Goal: Information Seeking & Learning: Find specific fact

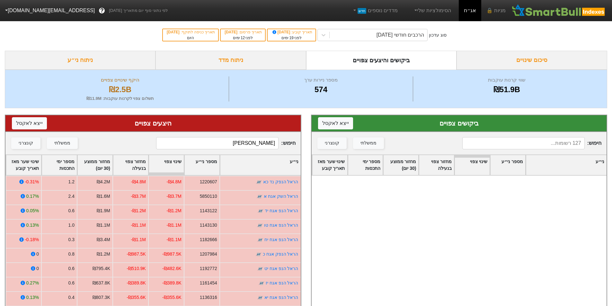
scroll to position [193, 0]
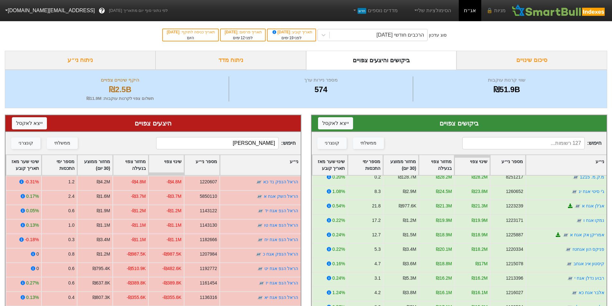
click at [574, 145] on input at bounding box center [523, 143] width 122 height 12
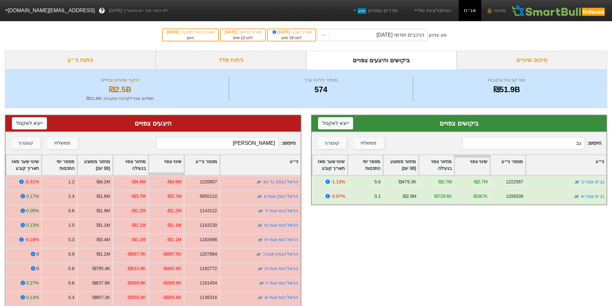
type input "גב"
click at [256, 145] on input "[PERSON_NAME]" at bounding box center [217, 143] width 122 height 12
click at [564, 144] on input "גב" at bounding box center [523, 143] width 122 height 12
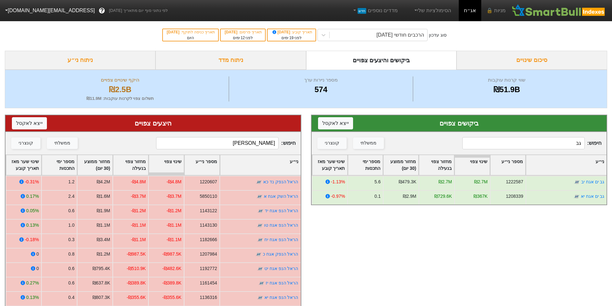
click at [258, 147] on input "[PERSON_NAME]" at bounding box center [217, 143] width 122 height 12
click at [257, 147] on input "[PERSON_NAME]" at bounding box center [217, 143] width 122 height 12
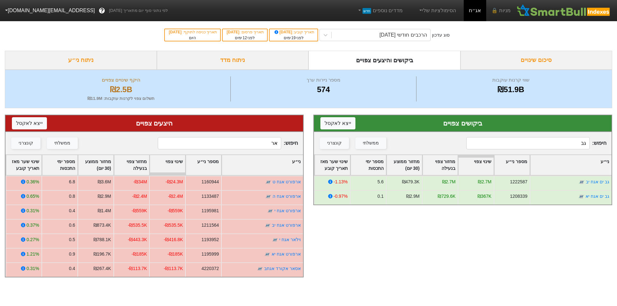
type input "אר"
click at [562, 142] on input "גב" at bounding box center [527, 143] width 123 height 12
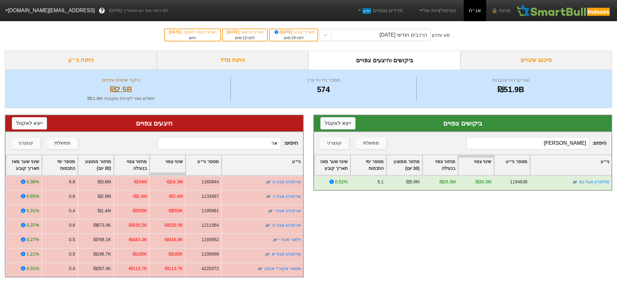
type input "[PERSON_NAME]"
click at [569, 145] on input "[PERSON_NAME]" at bounding box center [527, 143] width 123 height 12
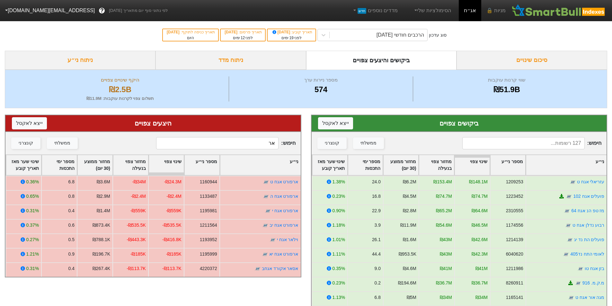
click at [261, 146] on input "אר" at bounding box center [217, 143] width 122 height 12
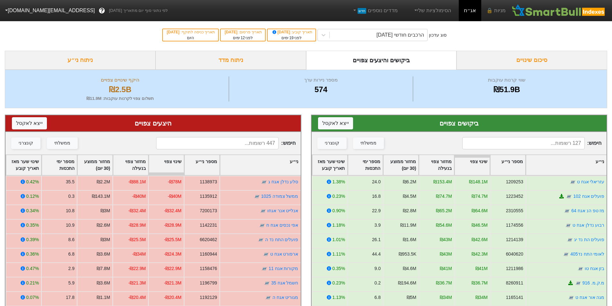
click at [258, 145] on input at bounding box center [217, 143] width 122 height 12
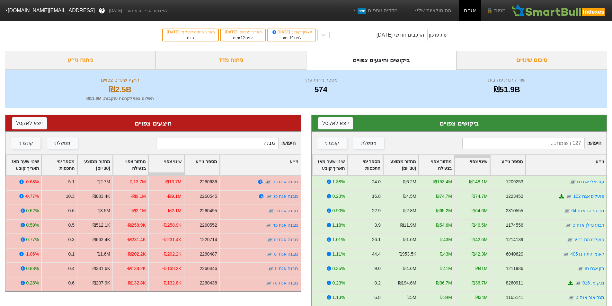
type input "מבנה"
click at [553, 147] on input at bounding box center [523, 143] width 122 height 12
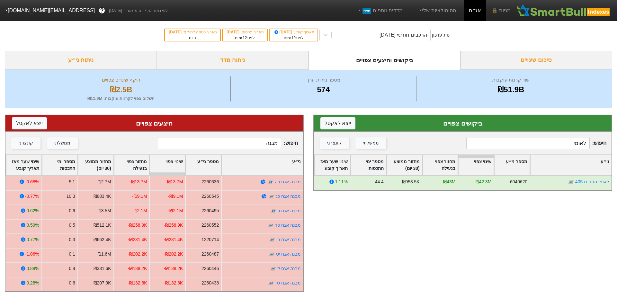
type input "לאומי"
click at [253, 143] on input "מבנה" at bounding box center [219, 143] width 123 height 12
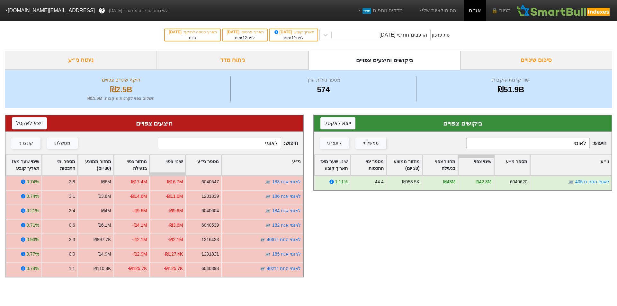
click at [256, 145] on input "לאומי" at bounding box center [219, 143] width 123 height 12
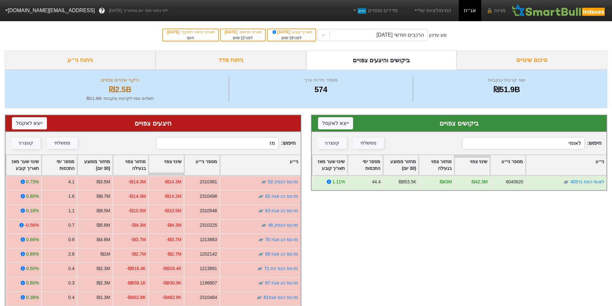
type input "מז"
click at [560, 143] on input "לאומי" at bounding box center [523, 143] width 122 height 12
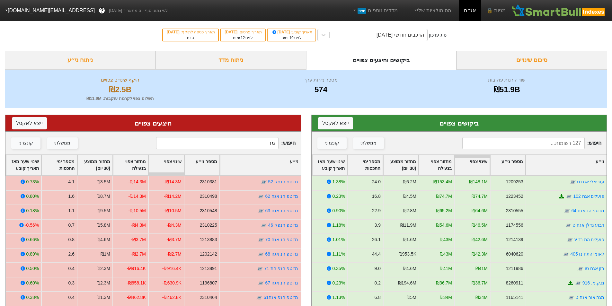
click at [262, 145] on input "מז" at bounding box center [217, 143] width 122 height 12
click at [370, 144] on div "ממשלתי" at bounding box center [368, 143] width 16 height 7
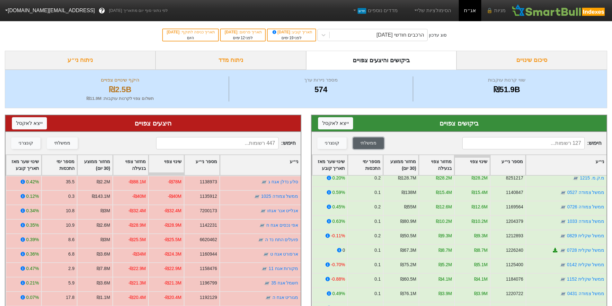
scroll to position [21, 0]
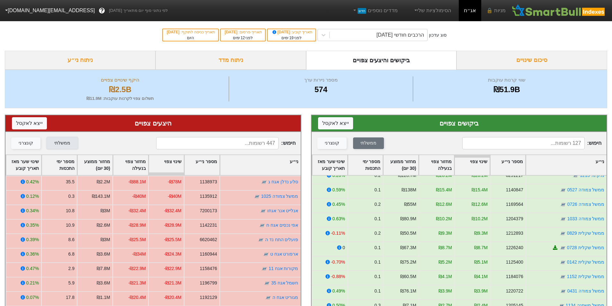
click at [58, 147] on div "ממשלתי" at bounding box center [62, 143] width 16 height 7
click at [259, 146] on input at bounding box center [217, 143] width 122 height 12
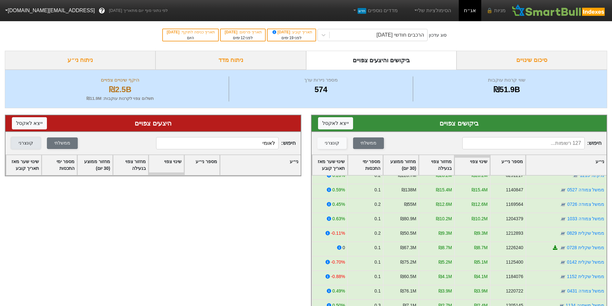
click at [28, 145] on div "קונצרני" at bounding box center [26, 143] width 14 height 7
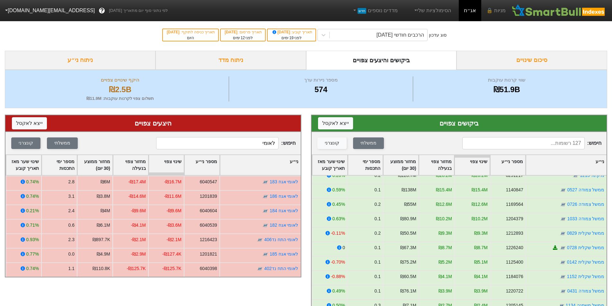
click at [260, 144] on input "לאומי" at bounding box center [217, 143] width 122 height 12
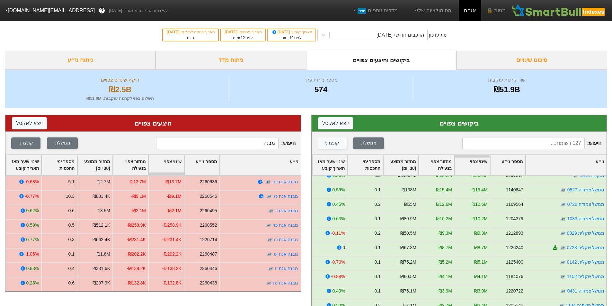
click at [265, 144] on input "מבנה" at bounding box center [217, 143] width 122 height 12
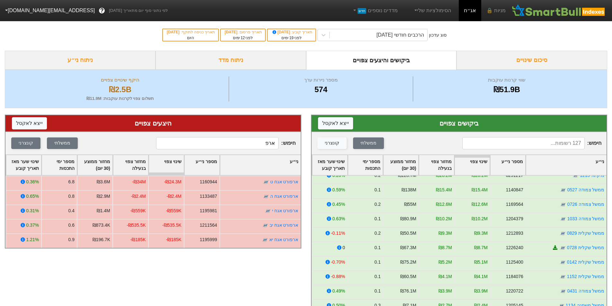
type input "ארפ"
